Goal: Task Accomplishment & Management: Use online tool/utility

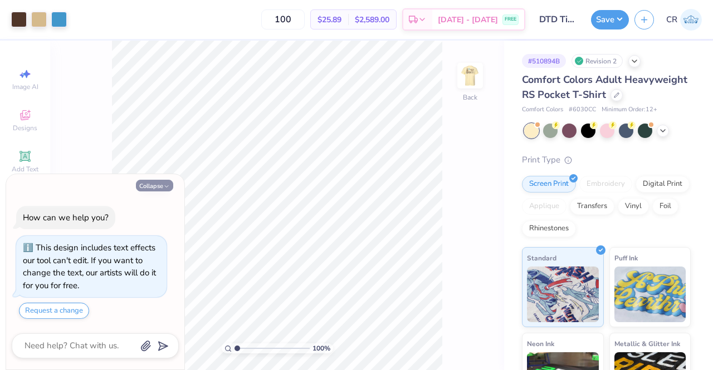
click at [168, 189] on div "Collapse How can we help you? This design includes text effects our tool can't …" at bounding box center [95, 272] width 178 height 196
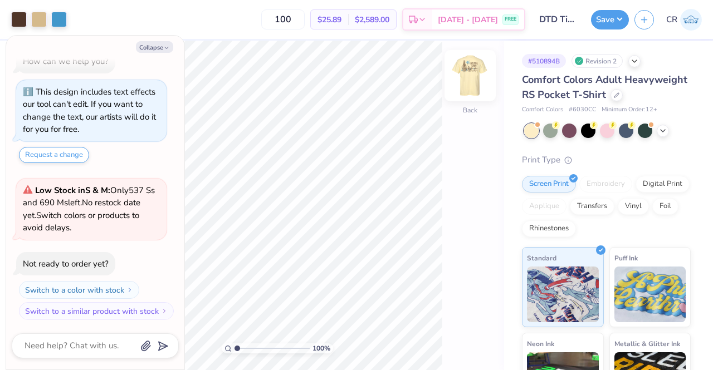
click at [473, 82] on img at bounding box center [470, 75] width 45 height 45
click at [168, 47] on polyline "button" at bounding box center [166, 48] width 3 height 2
type textarea "x"
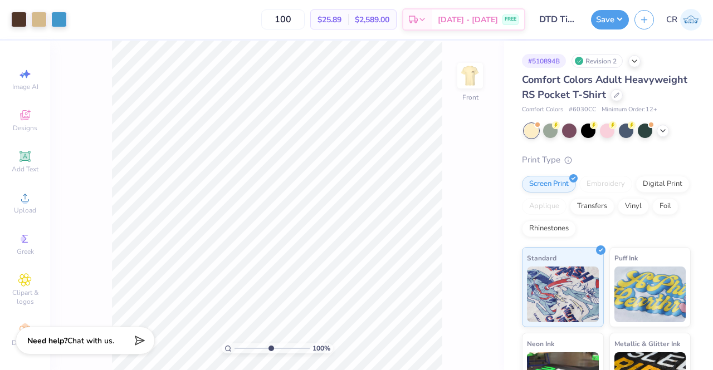
drag, startPoint x: 238, startPoint y: 348, endPoint x: 277, endPoint y: 345, distance: 39.1
click at [277, 345] on input "range" at bounding box center [271, 349] width 75 height 10
drag, startPoint x: 269, startPoint y: 347, endPoint x: 212, endPoint y: 355, distance: 58.4
type input "1"
click at [234, 354] on input "range" at bounding box center [271, 349] width 75 height 10
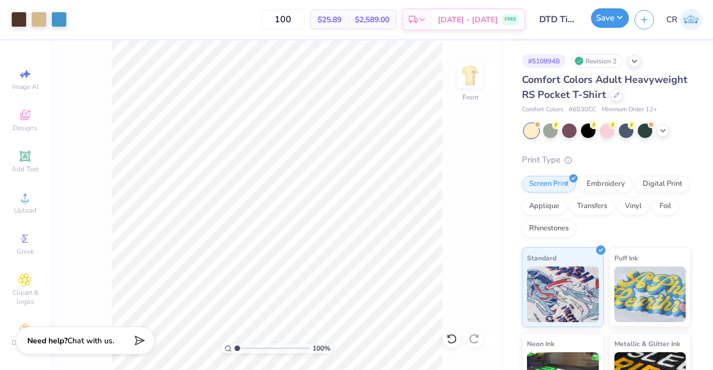
click at [604, 17] on button "Save" at bounding box center [610, 17] width 38 height 19
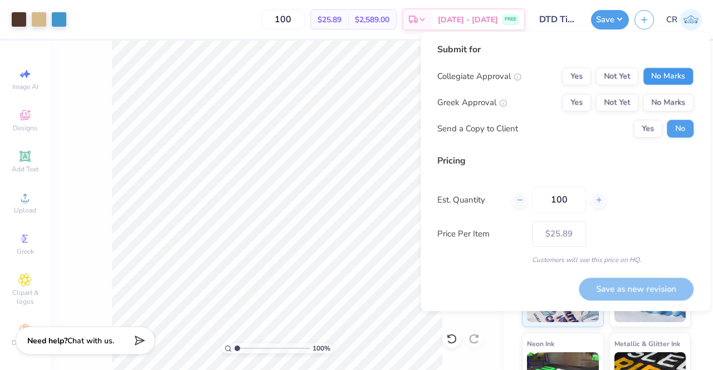
click at [647, 76] on button "No Marks" at bounding box center [668, 76] width 51 height 18
click at [572, 101] on button "Yes" at bounding box center [576, 103] width 29 height 18
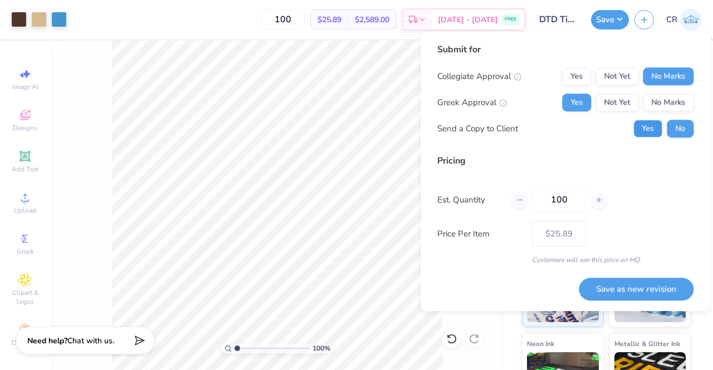
click at [640, 127] on button "Yes" at bounding box center [647, 129] width 29 height 18
click at [623, 290] on button "Save as new revision" at bounding box center [635, 289] width 115 height 23
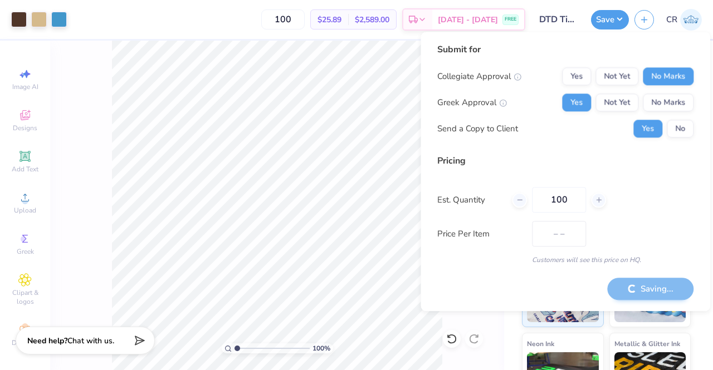
type input "$25.89"
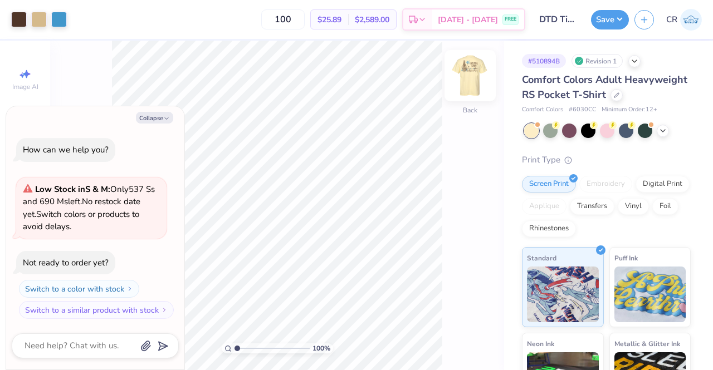
click at [469, 81] on img at bounding box center [470, 75] width 45 height 45
click at [171, 120] on button "Collapse" at bounding box center [154, 118] width 37 height 12
type textarea "x"
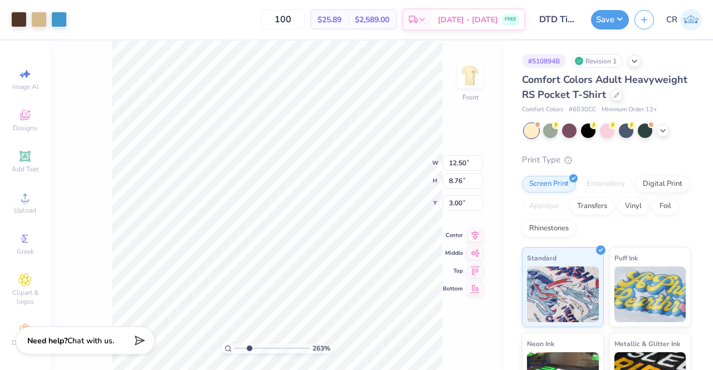
drag, startPoint x: 237, startPoint y: 347, endPoint x: 249, endPoint y: 347, distance: 12.3
type input "2.68"
click at [249, 347] on input "range" at bounding box center [271, 349] width 75 height 10
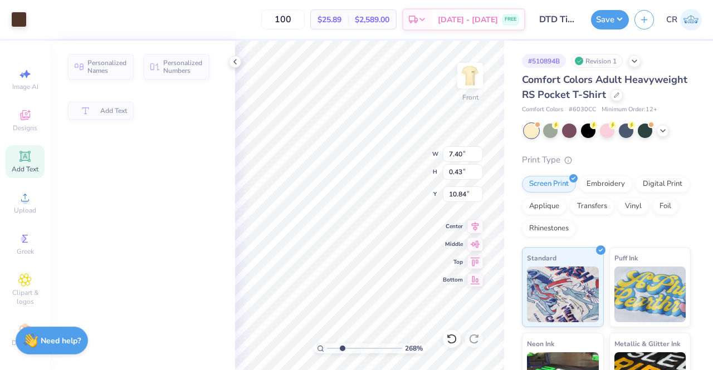
type input "7.40"
type input "0.43"
type input "10.84"
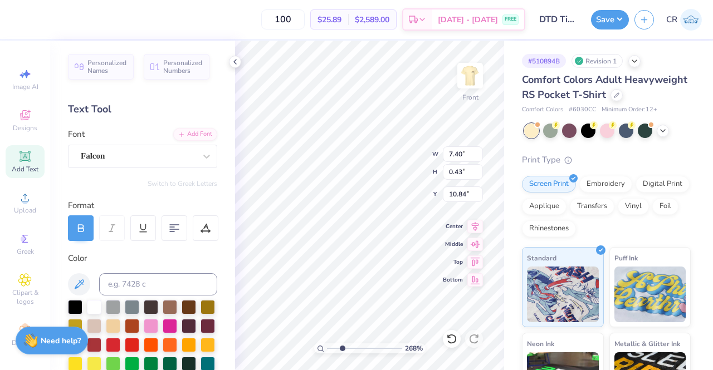
scroll to position [9, 1]
click at [234, 64] on icon at bounding box center [234, 61] width 9 height 9
